Goal: Communication & Community: Answer question/provide support

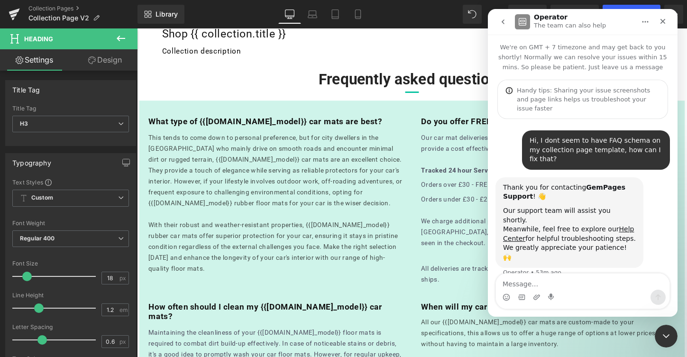
scroll to position [24, 0]
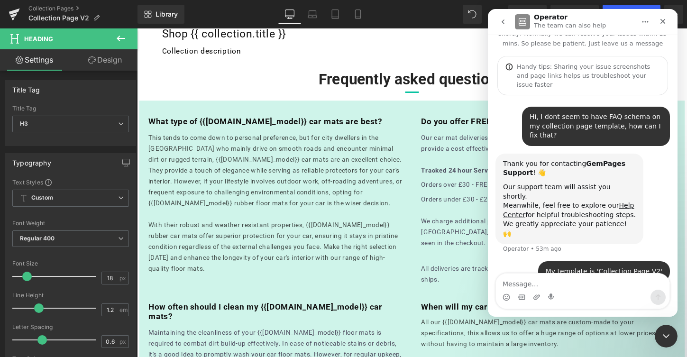
click at [120, 36] on div at bounding box center [343, 164] width 687 height 329
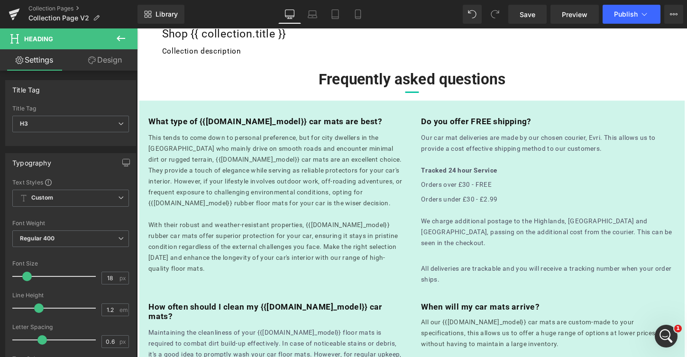
click at [120, 40] on icon at bounding box center [120, 38] width 11 height 11
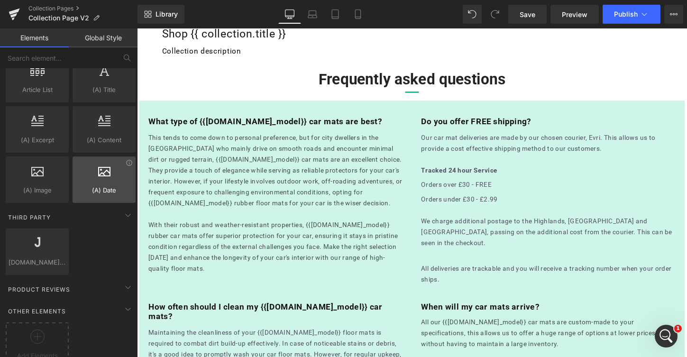
scroll to position [1853, 0]
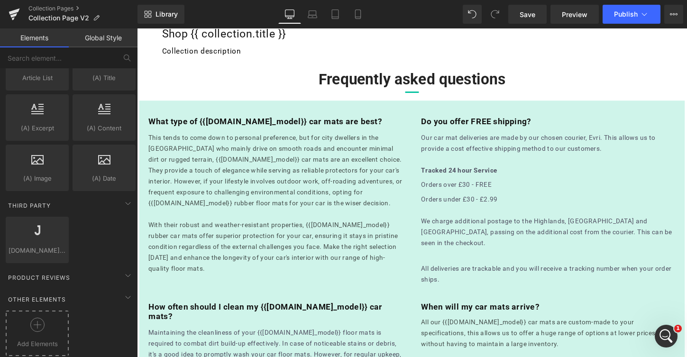
click at [42, 326] on div at bounding box center [37, 328] width 58 height 21
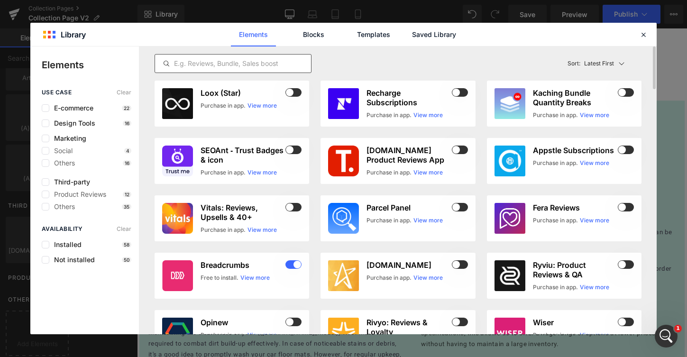
click at [223, 66] on input "text" at bounding box center [233, 63] width 156 height 11
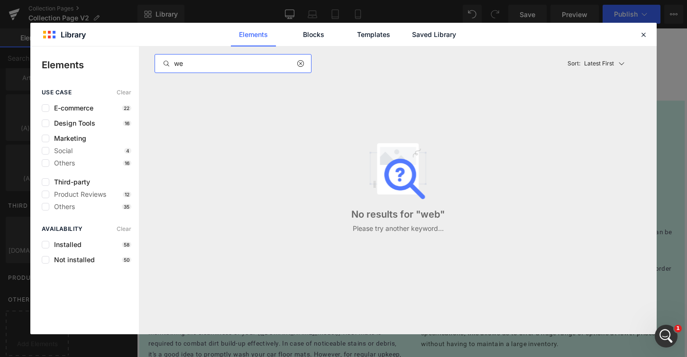
type input "w"
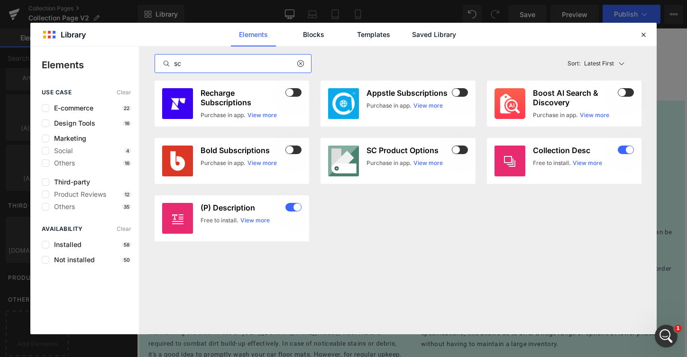
type input "s"
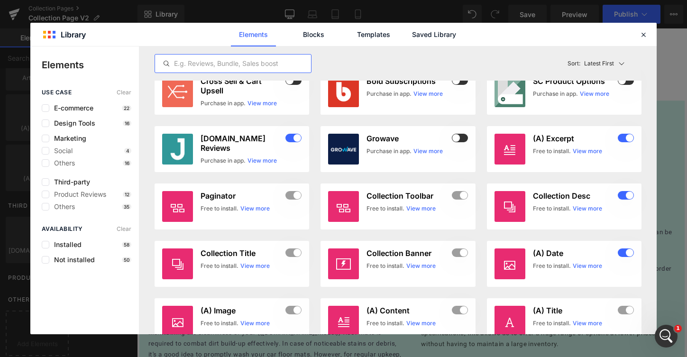
scroll to position [0, 0]
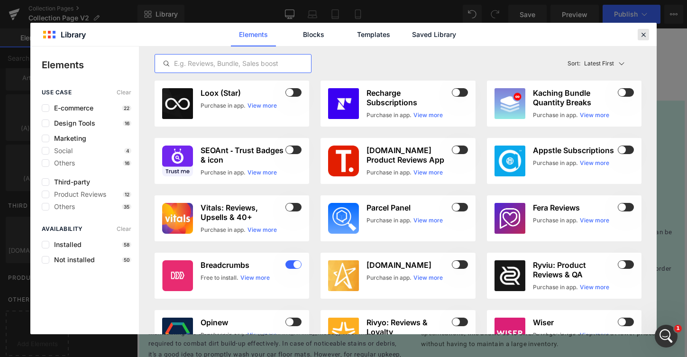
click at [641, 32] on icon at bounding box center [643, 34] width 9 height 9
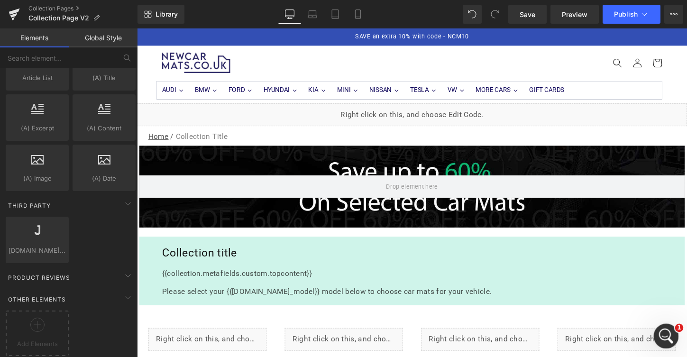
click at [659, 334] on icon "Open Intercom Messenger" at bounding box center [665, 335] width 16 height 16
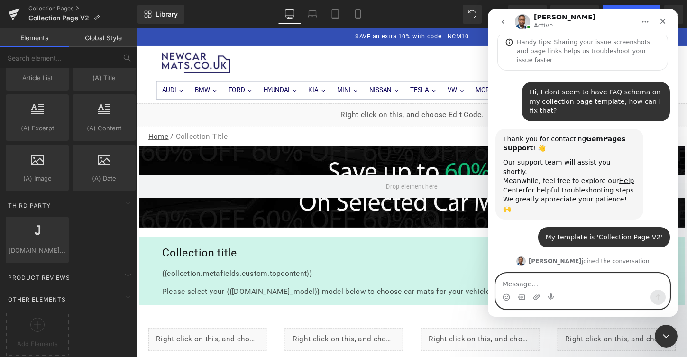
scroll to position [92, 0]
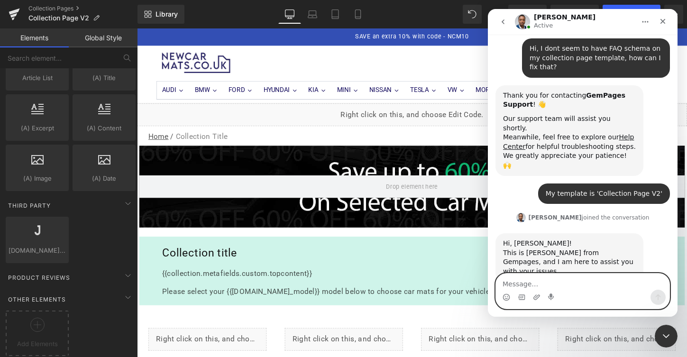
click at [582, 285] on textarea "Message…" at bounding box center [583, 282] width 174 height 16
type textarea "hi!"
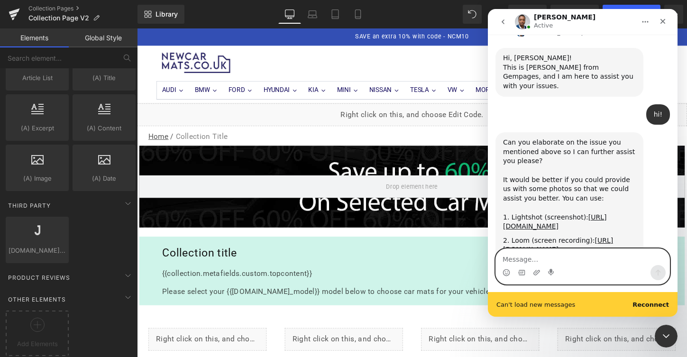
scroll to position [290, 0]
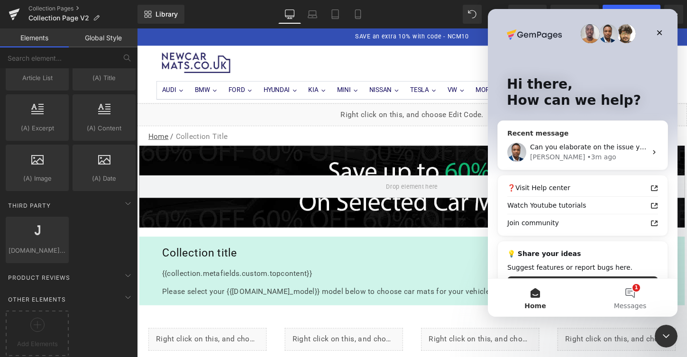
click at [573, 136] on div "Can you elaborate on the issue you mentioned above so I can further assist you …" at bounding box center [583, 152] width 170 height 35
click at [536, 135] on div "Can you elaborate on the issue you mentioned above so I can further assist you …" at bounding box center [583, 152] width 170 height 35
